Goal: Task Accomplishment & Management: Manage account settings

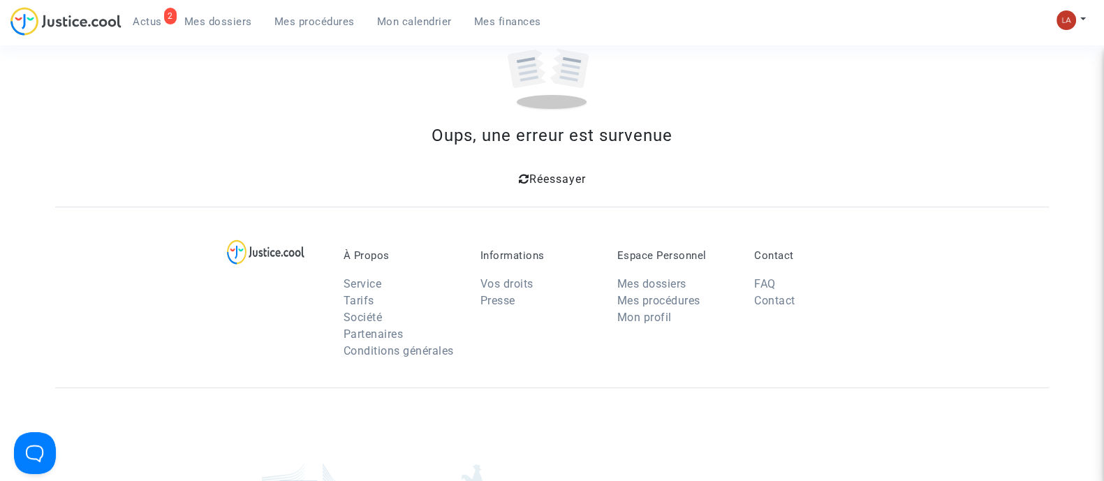
click at [229, 40] on div "2 Actus Mes dossiers Mes procédures Mon calendrier Mes finances" at bounding box center [281, 26] width 542 height 38
click at [219, 20] on span "Mes dossiers" at bounding box center [218, 21] width 68 height 13
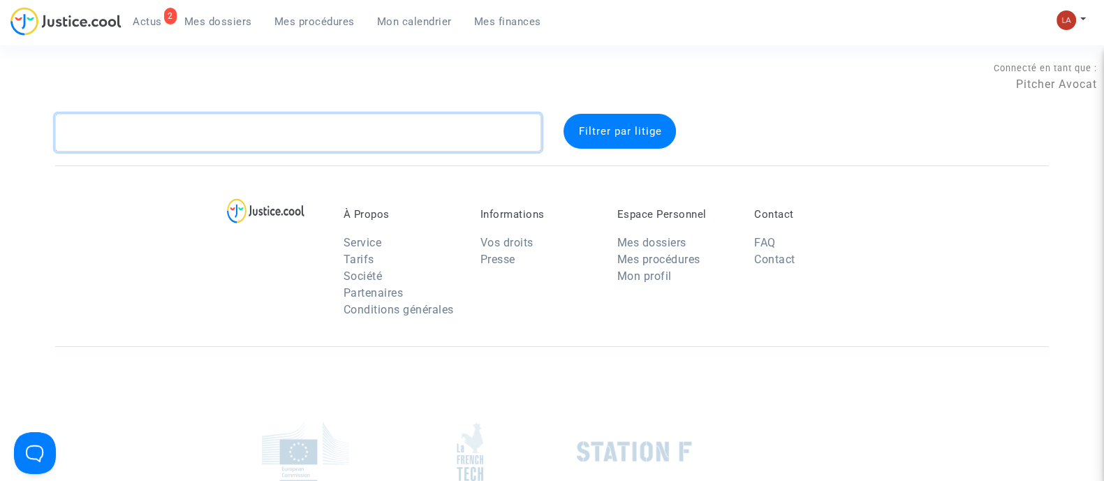
click at [198, 117] on textarea at bounding box center [298, 133] width 486 height 38
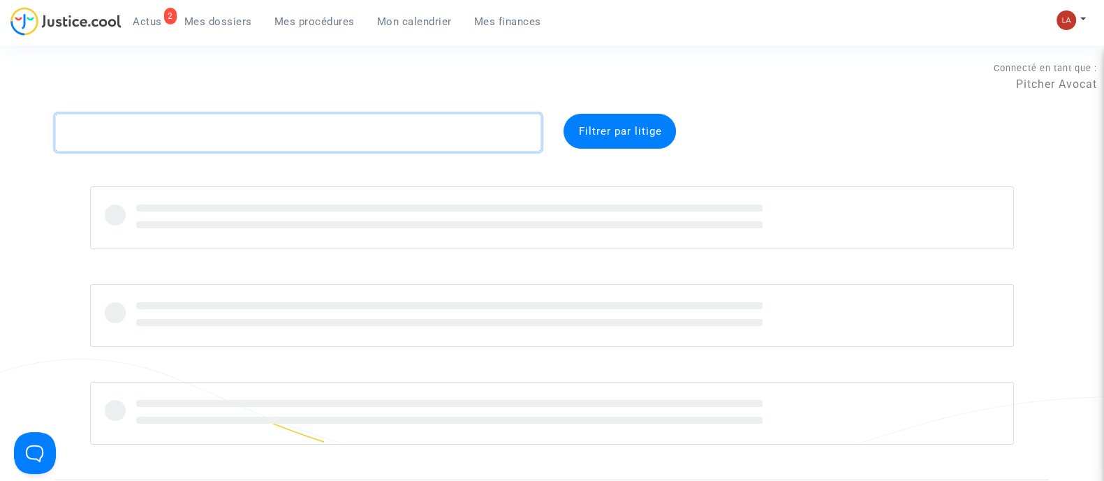
paste textarea "cocciarelli"
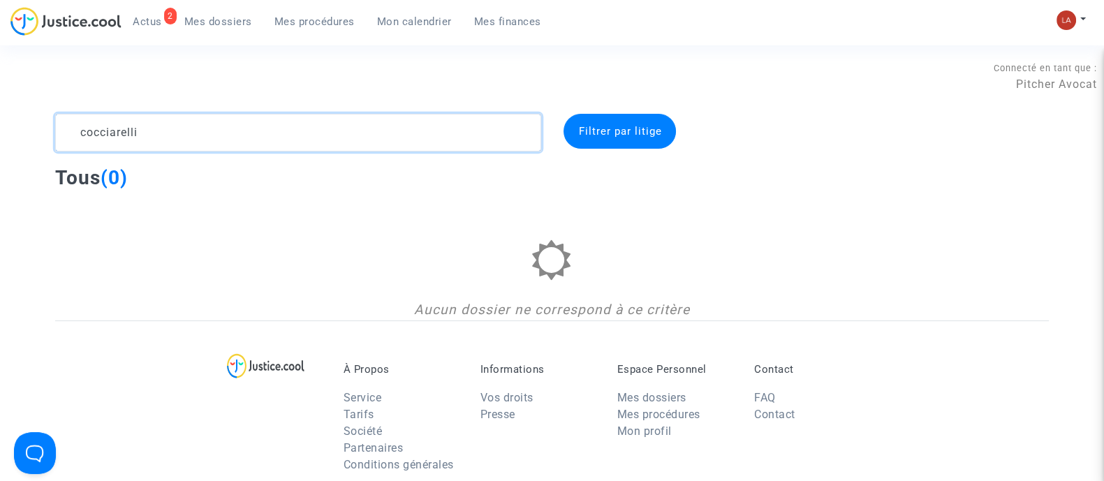
type textarea "cocciarelli"
click at [1076, 17] on button at bounding box center [1071, 20] width 31 height 21
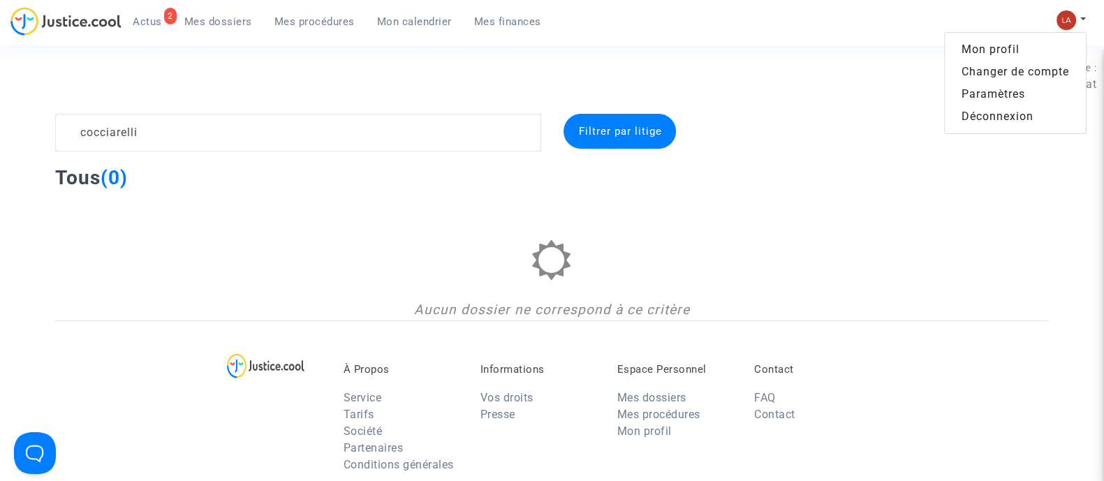
click at [1015, 75] on link "Changer de compte" at bounding box center [1015, 72] width 141 height 22
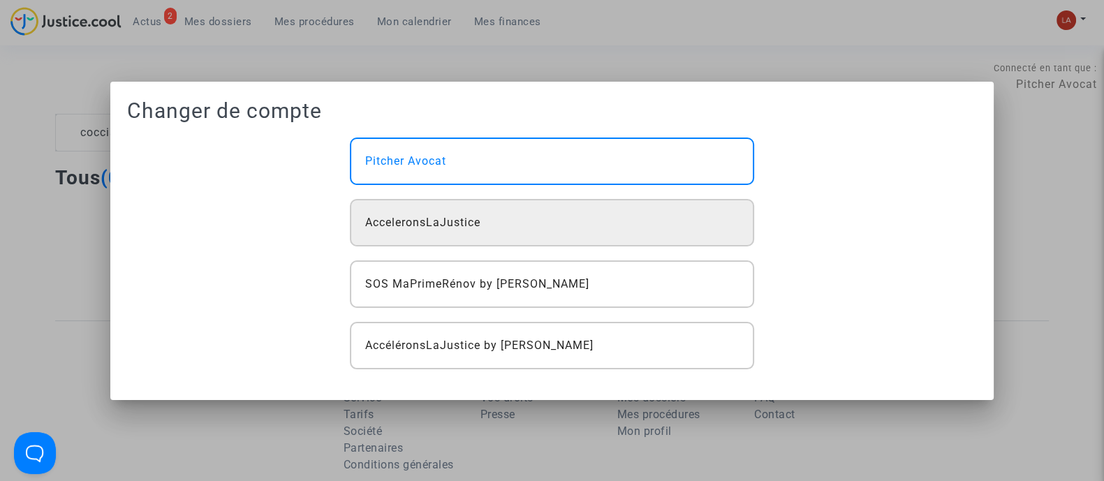
click at [488, 223] on div "AcceleronsLaJustice" at bounding box center [552, 222] width 404 height 47
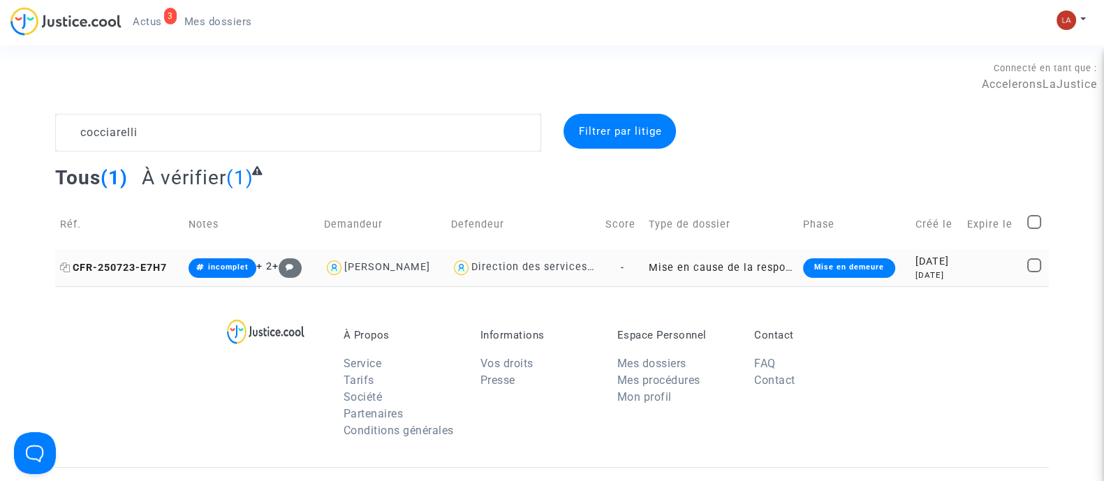
click at [154, 266] on span "CFR-250723-E7H7" at bounding box center [113, 268] width 107 height 12
